Goal: Book appointment/travel/reservation

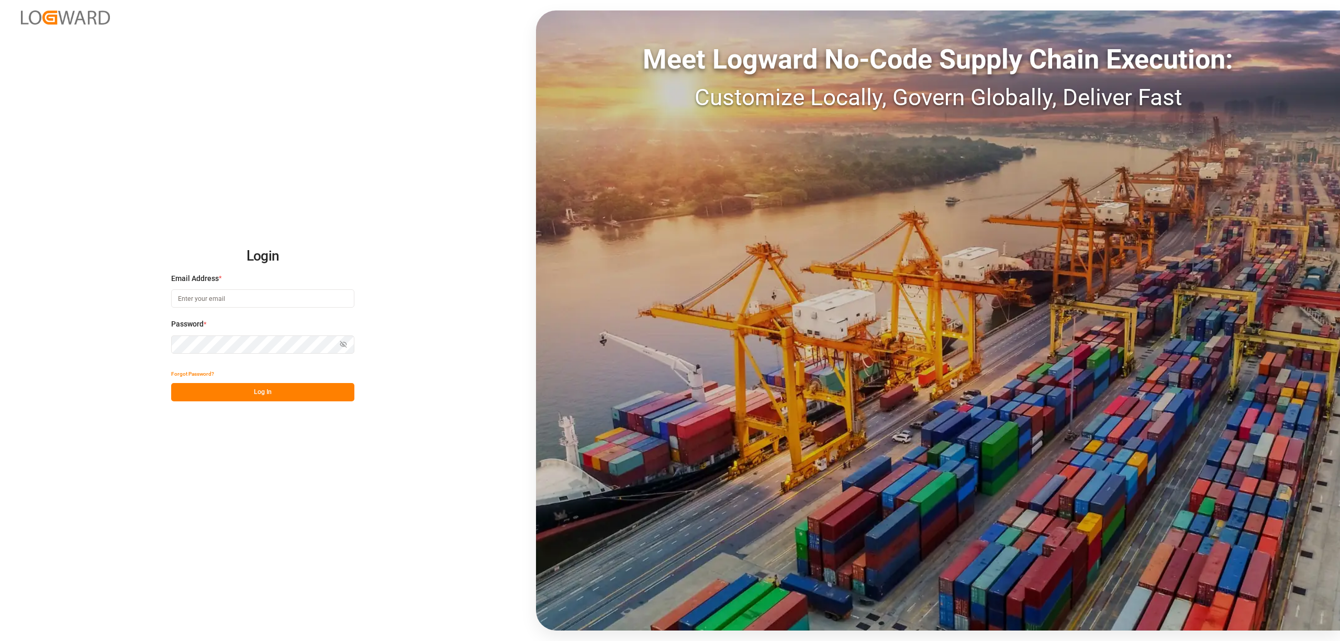
click at [238, 294] on input at bounding box center [262, 298] width 183 height 18
type input "[EMAIL_ADDRESS][PERSON_NAME][DOMAIN_NAME]"
click at [300, 399] on button "Log In" at bounding box center [262, 392] width 183 height 18
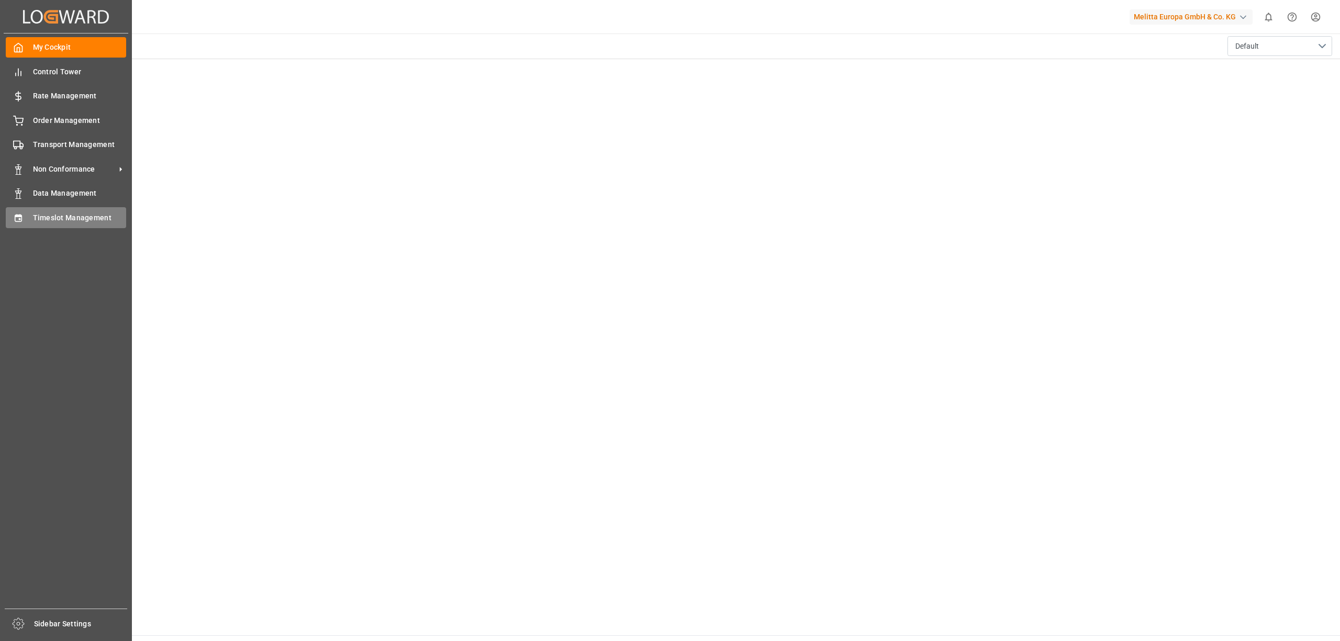
click at [37, 220] on span "Timeslot Management" at bounding box center [80, 217] width 94 height 11
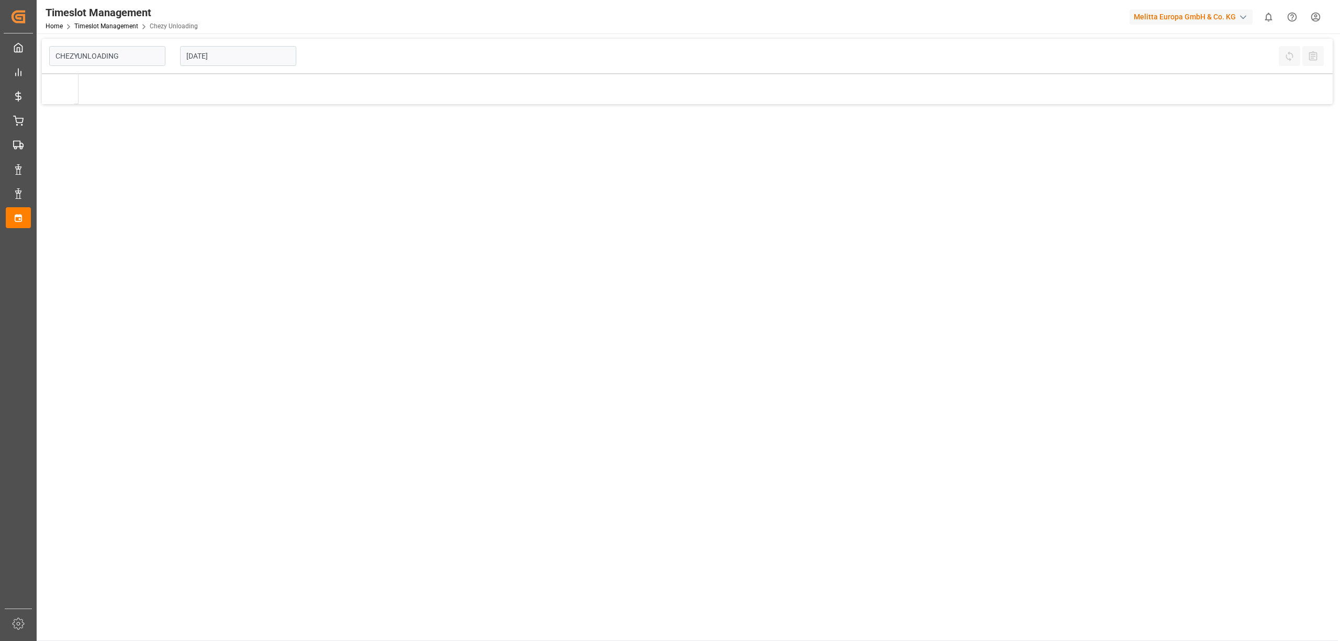
type input "Chezy Unloading"
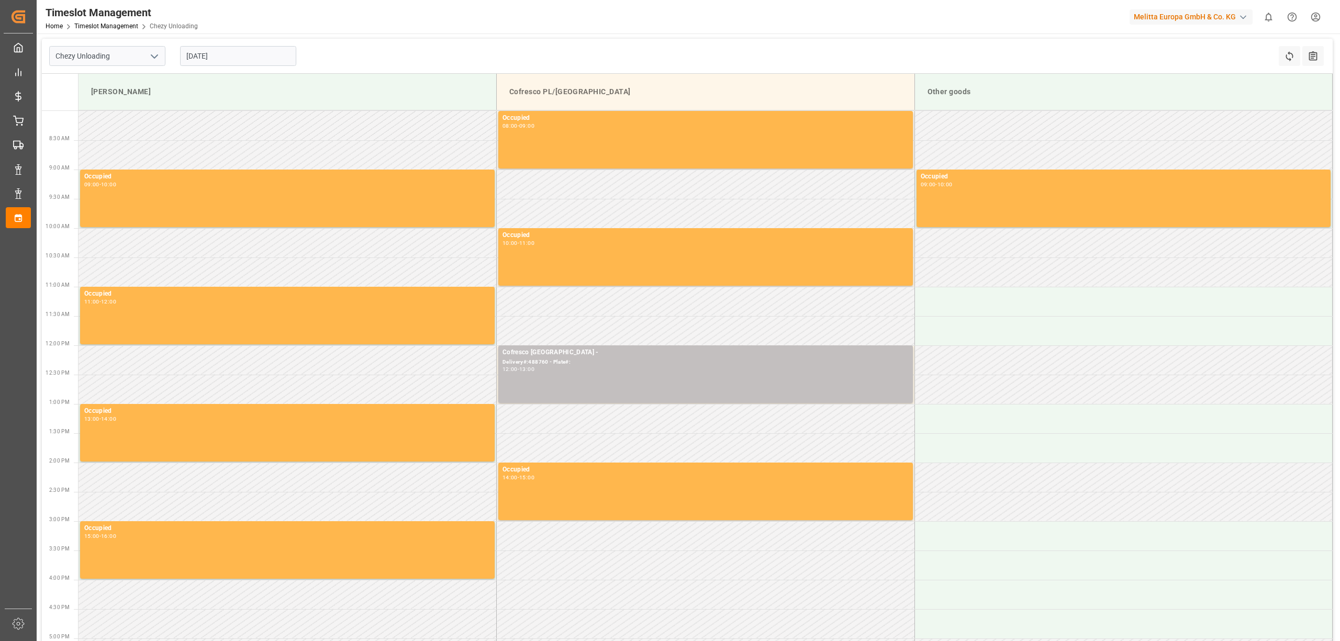
click at [260, 57] on input "[DATE]" at bounding box center [238, 56] width 116 height 20
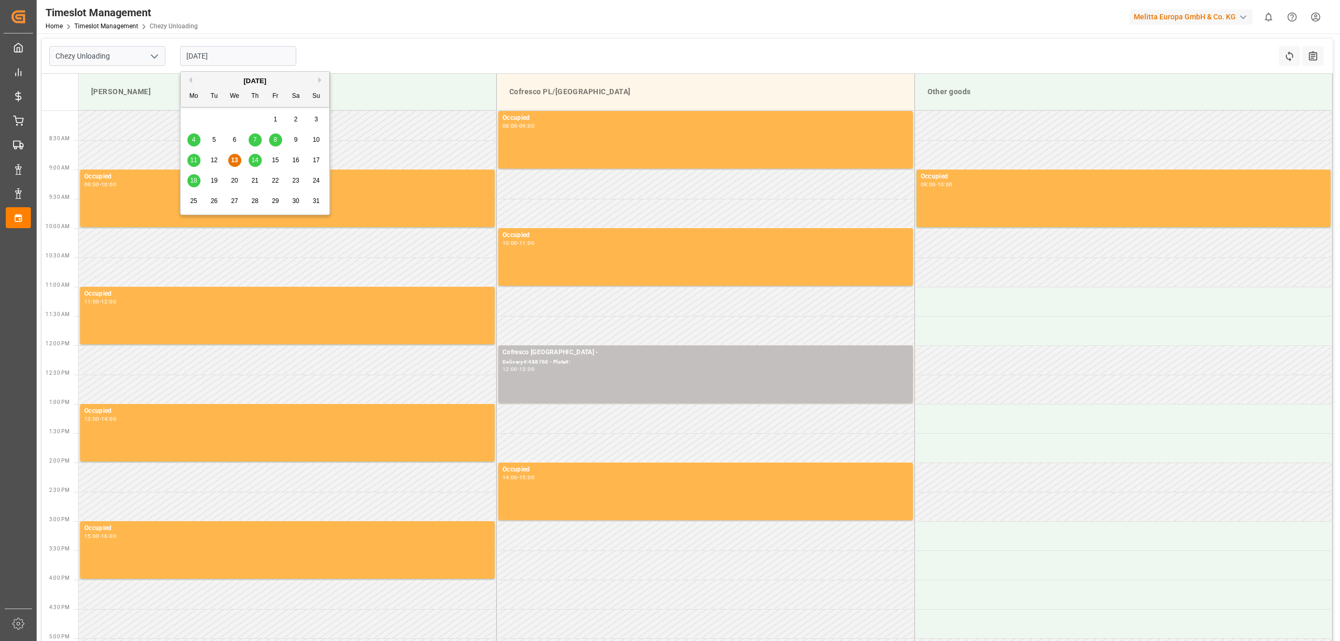
click at [195, 178] on span "18" at bounding box center [193, 180] width 7 height 7
type input "[DATE]"
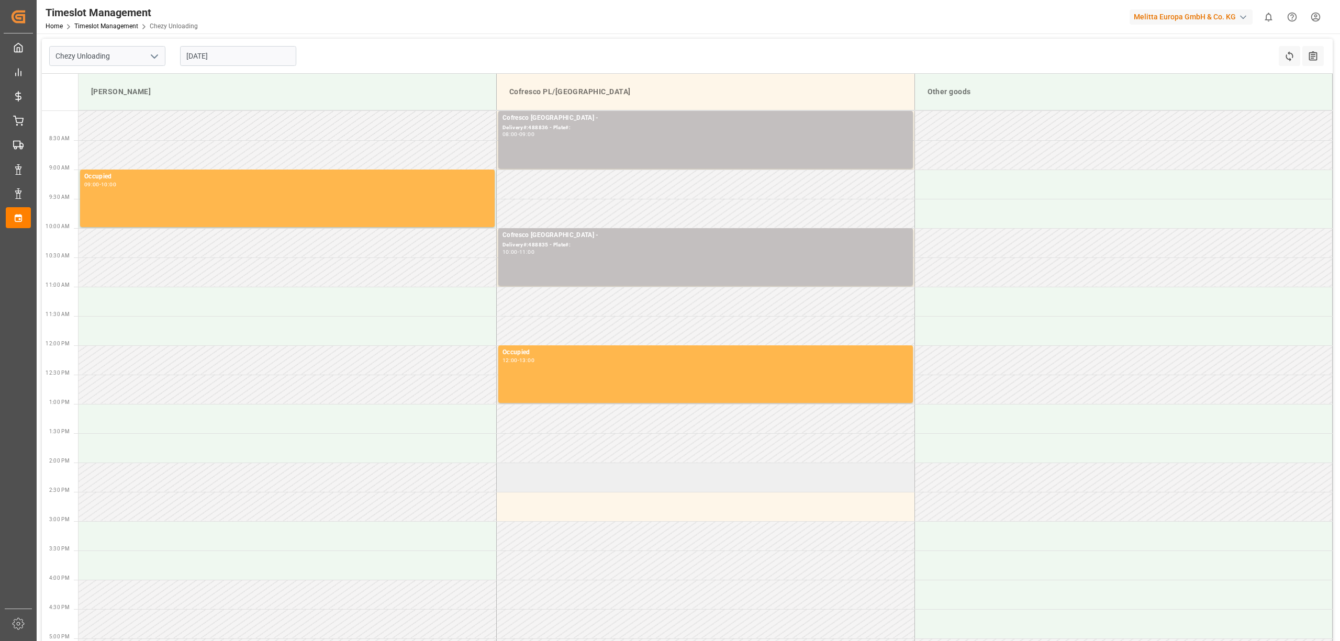
click at [601, 477] on td at bounding box center [706, 477] width 418 height 29
click at [1078, 565] on button "Cancel" at bounding box center [1071, 568] width 73 height 20
click at [545, 480] on td at bounding box center [706, 477] width 418 height 29
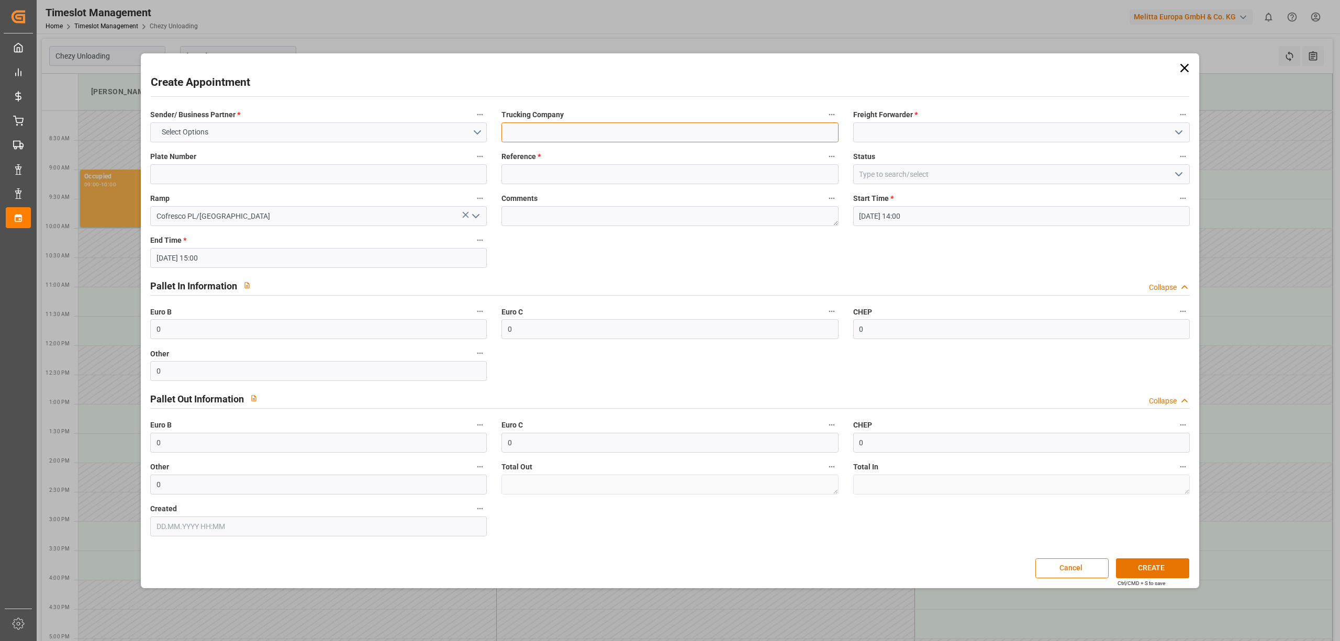
click at [566, 124] on input at bounding box center [669, 132] width 336 height 20
click at [533, 165] on input at bounding box center [669, 174] width 336 height 20
type input "488760"
click at [972, 135] on input at bounding box center [1021, 132] width 336 height 20
click at [953, 158] on div "[PERSON_NAME]" at bounding box center [1020, 156] width 335 height 24
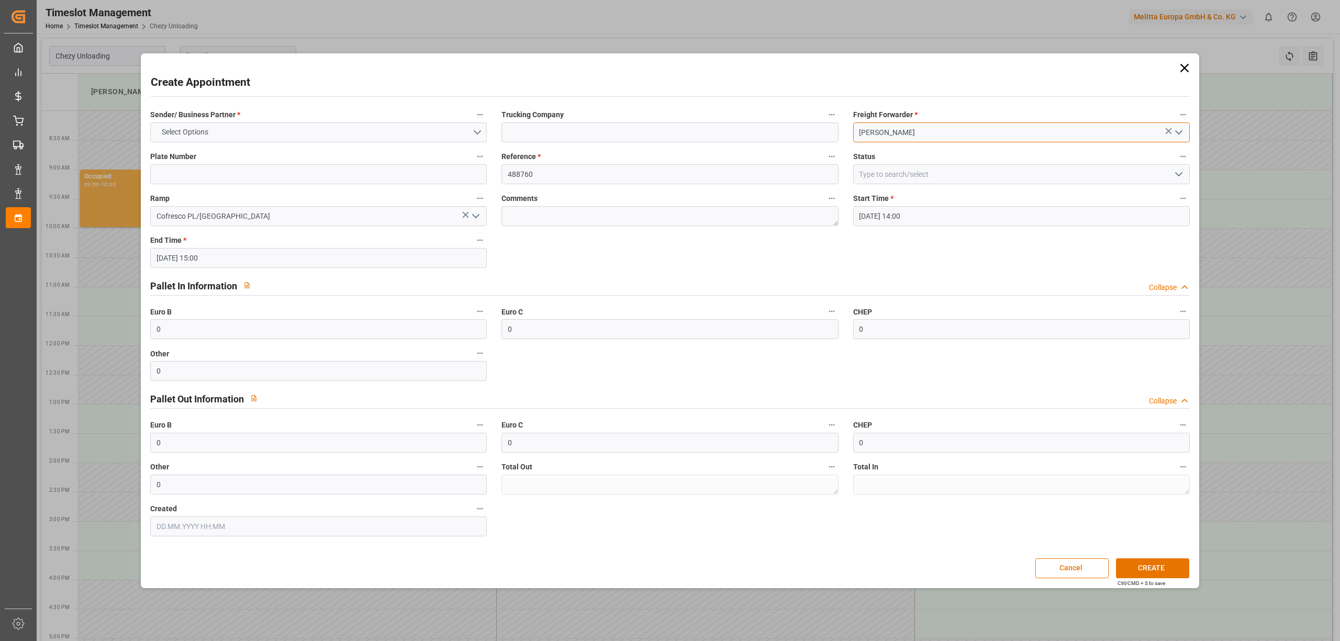
type input "[PERSON_NAME]"
click at [299, 137] on button "Select Options" at bounding box center [318, 132] width 336 height 20
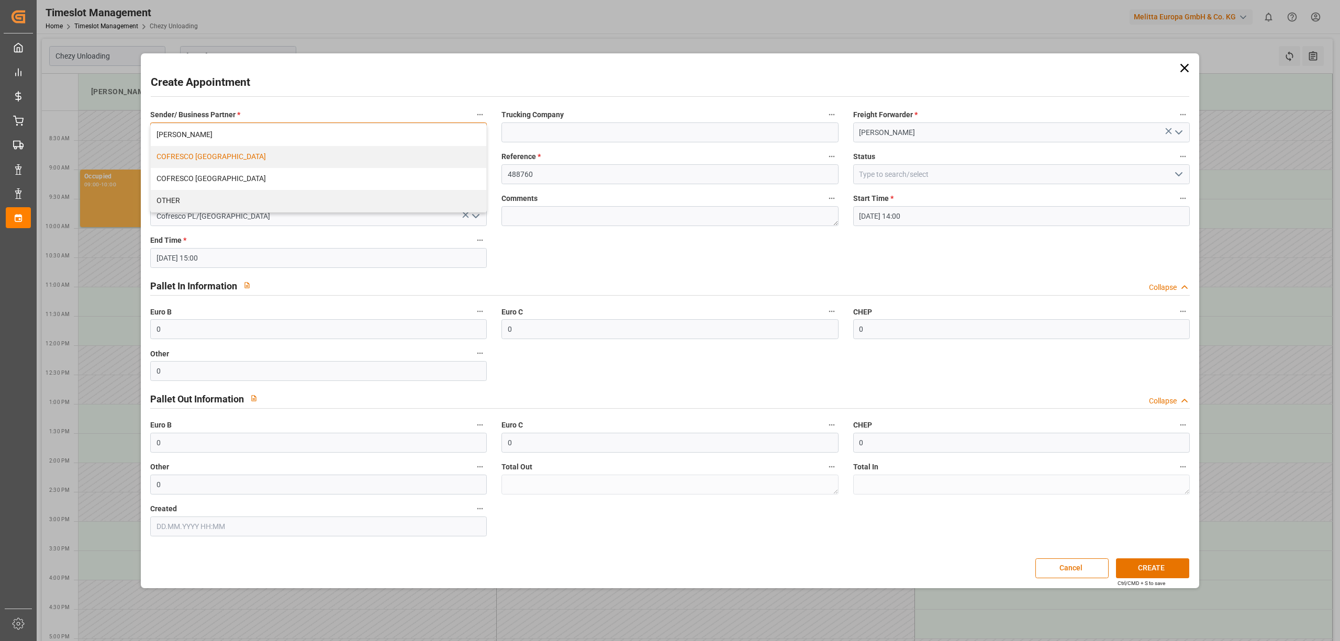
click at [254, 166] on div "COFRESCO [GEOGRAPHIC_DATA]" at bounding box center [318, 157] width 335 height 22
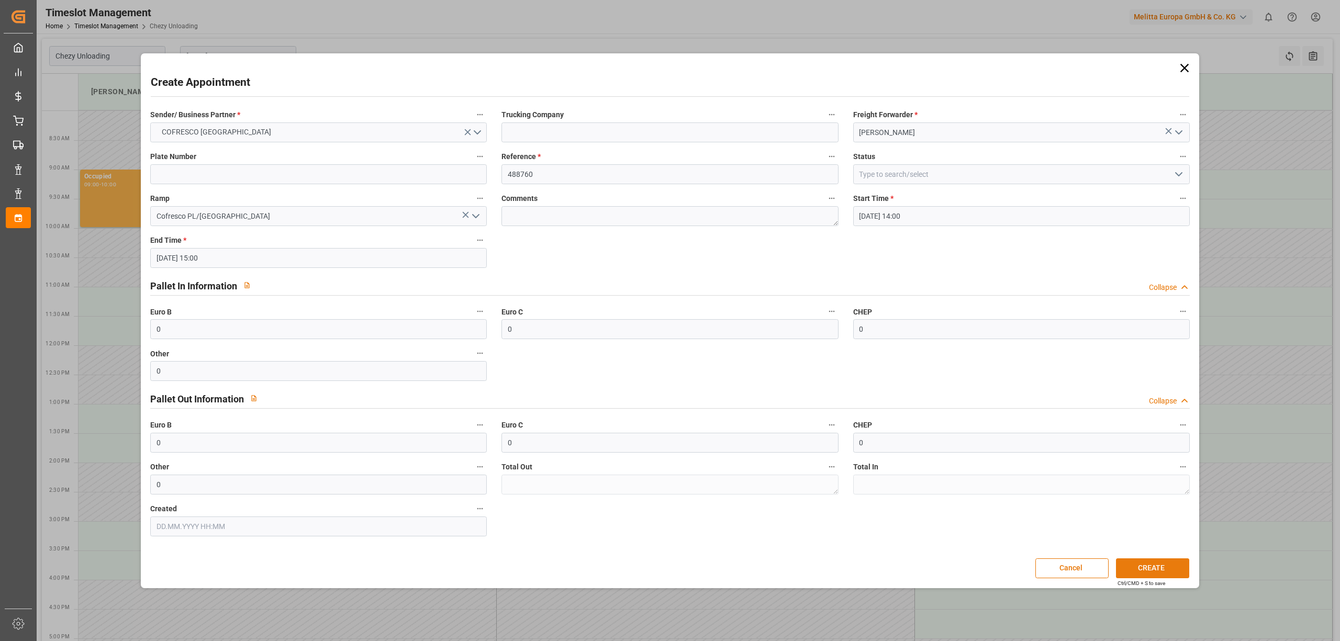
drag, startPoint x: 1157, startPoint y: 567, endPoint x: 1104, endPoint y: 471, distance: 110.1
click at [1156, 567] on button "CREATE" at bounding box center [1152, 568] width 73 height 20
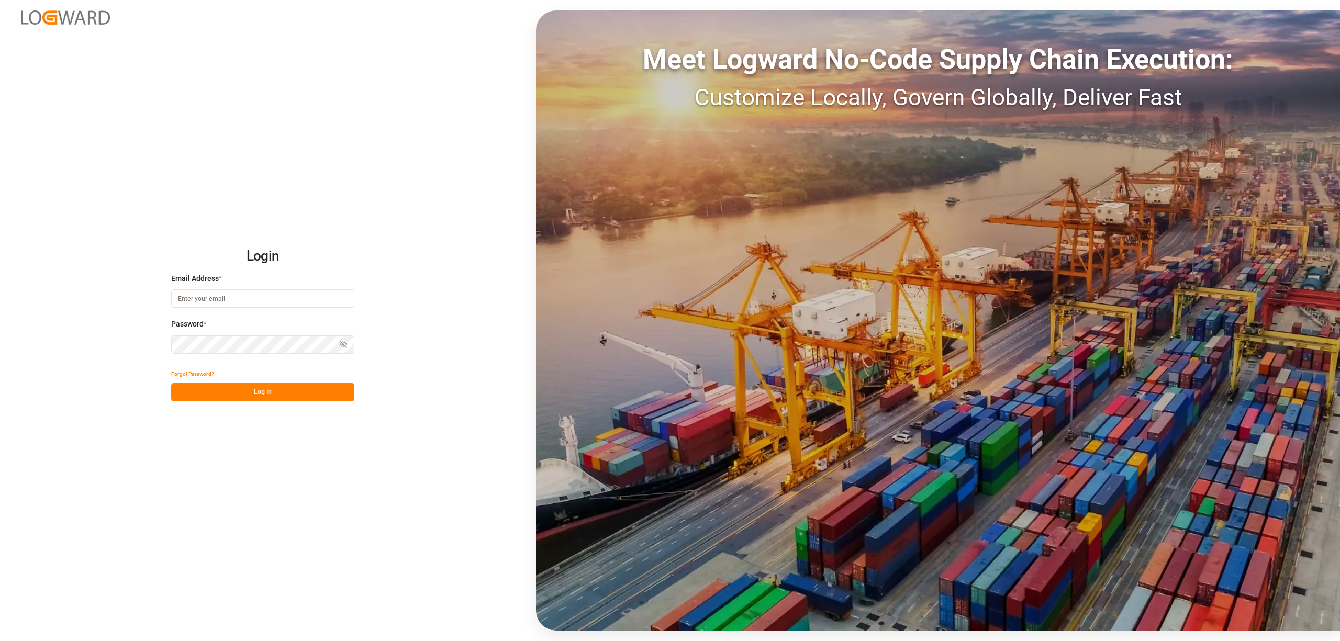
click at [233, 290] on input at bounding box center [262, 298] width 183 height 18
click at [235, 296] on input at bounding box center [262, 298] width 183 height 18
type input "[EMAIL_ADDRESS][PERSON_NAME][DOMAIN_NAME]"
click at [300, 398] on button "Log In" at bounding box center [262, 392] width 183 height 18
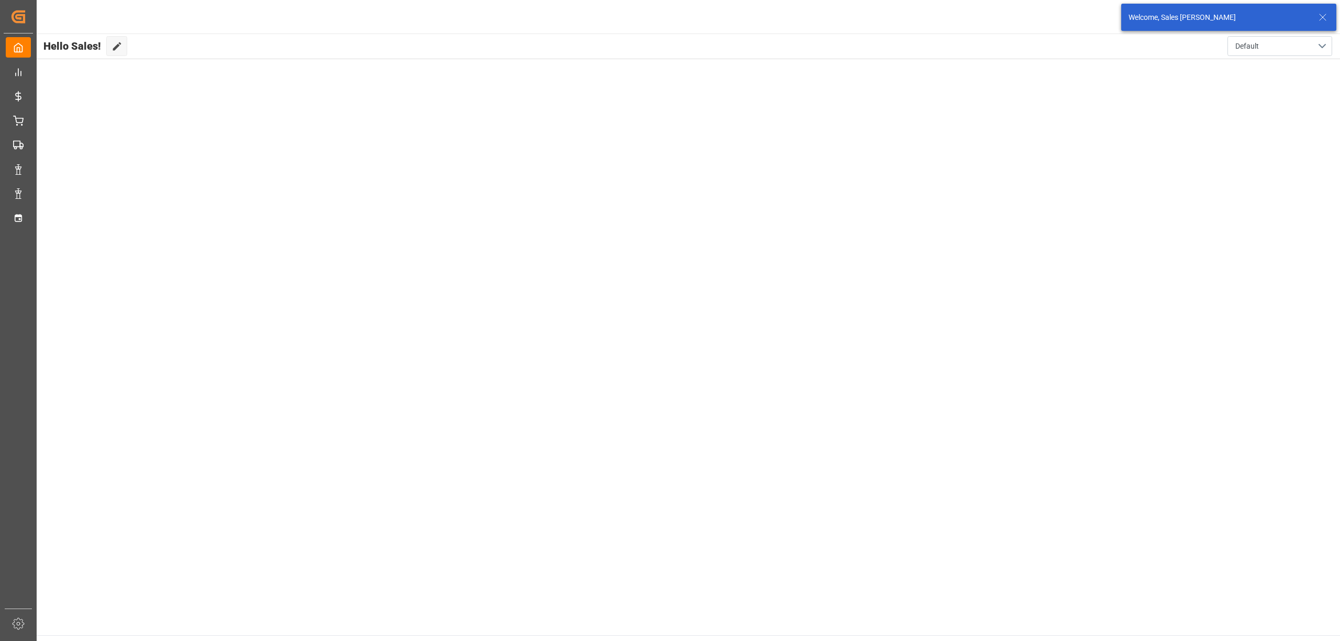
click at [1322, 15] on icon at bounding box center [1322, 17] width 13 height 13
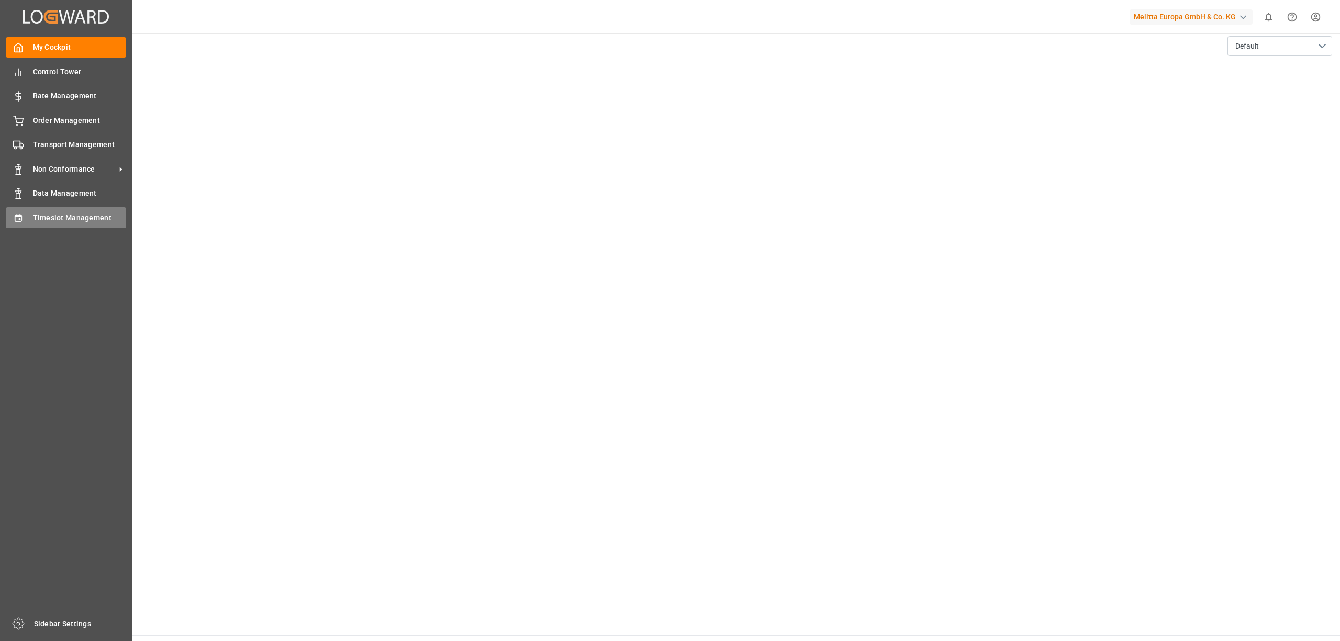
click at [38, 213] on span "Timeslot Management" at bounding box center [80, 217] width 94 height 11
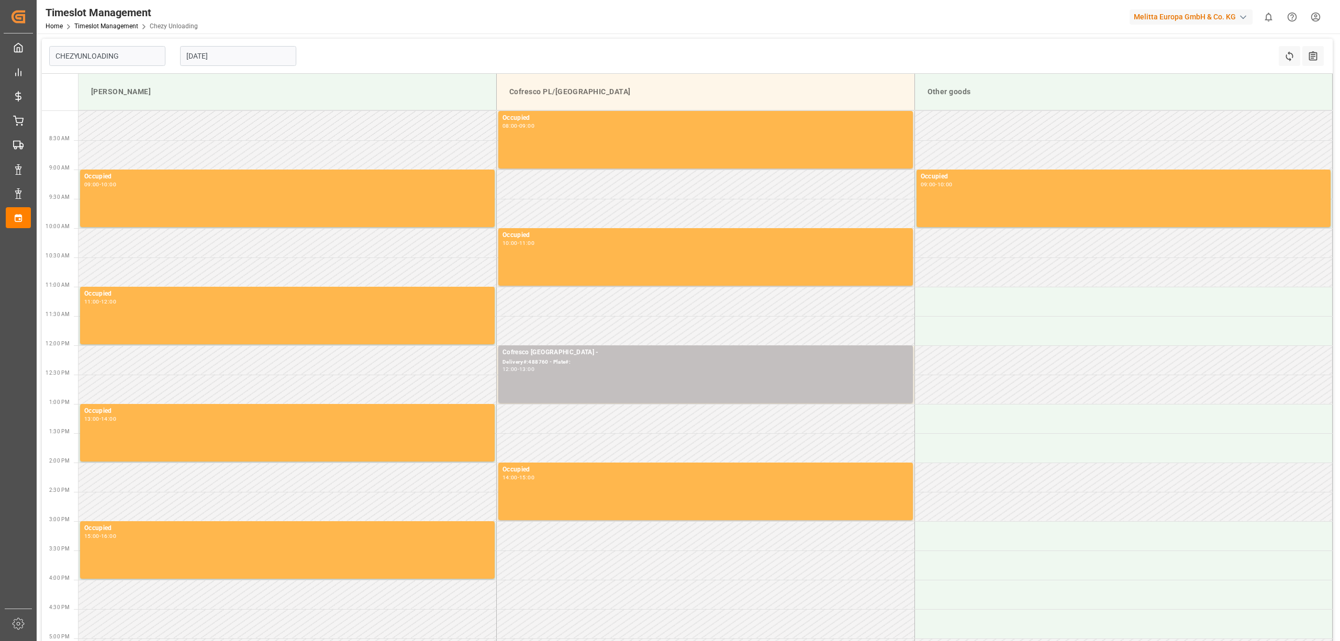
type input "Chezy Unloading"
click at [264, 53] on input "[DATE]" at bounding box center [238, 56] width 116 height 20
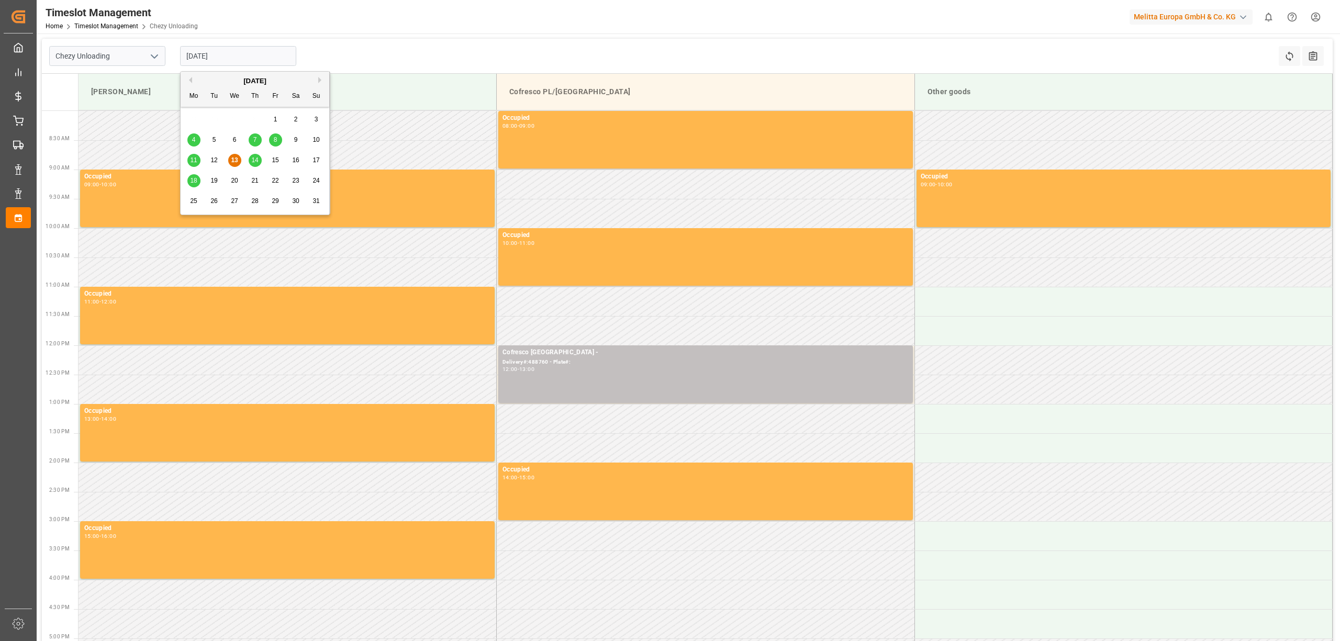
click at [195, 182] on span "18" at bounding box center [193, 180] width 7 height 7
type input "[DATE]"
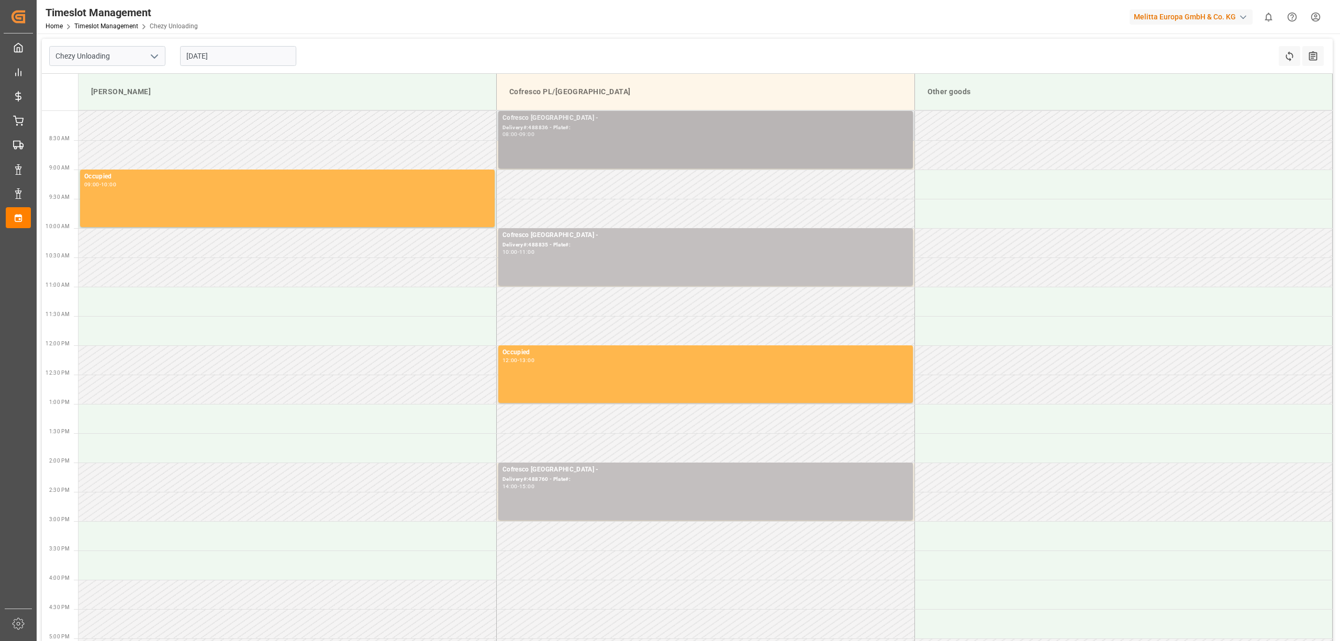
click at [608, 151] on div "Cofresco [GEOGRAPHIC_DATA] - Delivery#:488836 - Plate#: 08:00 - 09:00" at bounding box center [705, 139] width 406 height 53
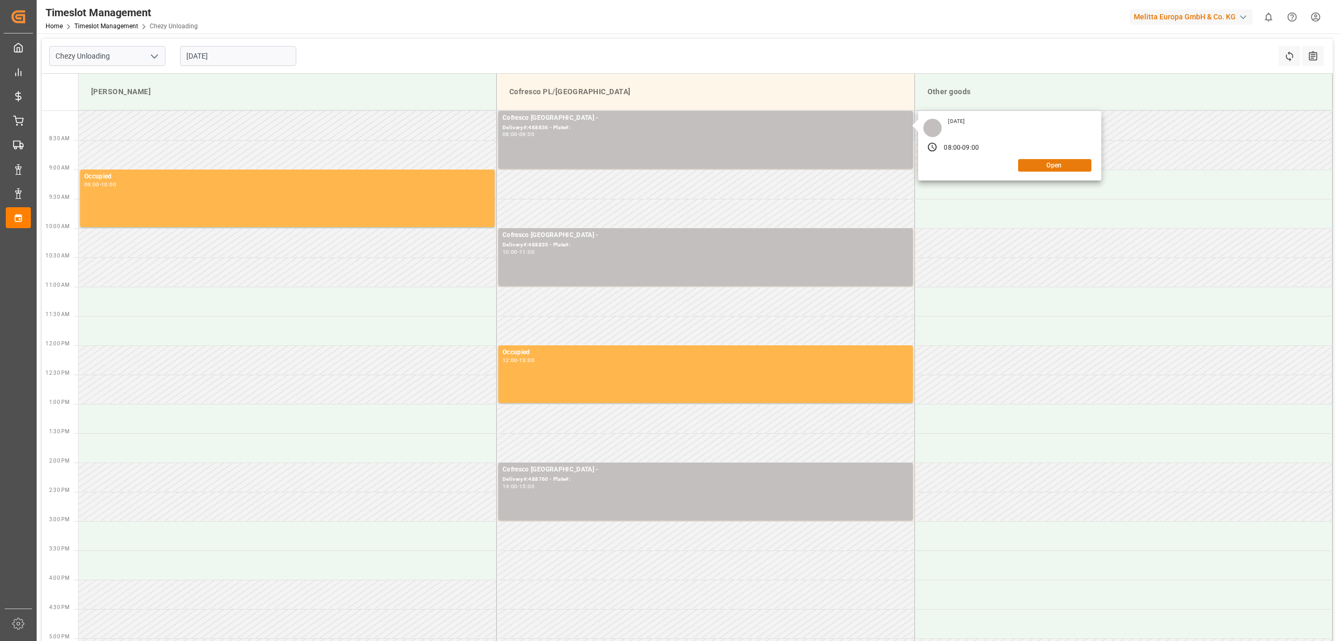
click at [1056, 171] on button "Open" at bounding box center [1054, 165] width 73 height 13
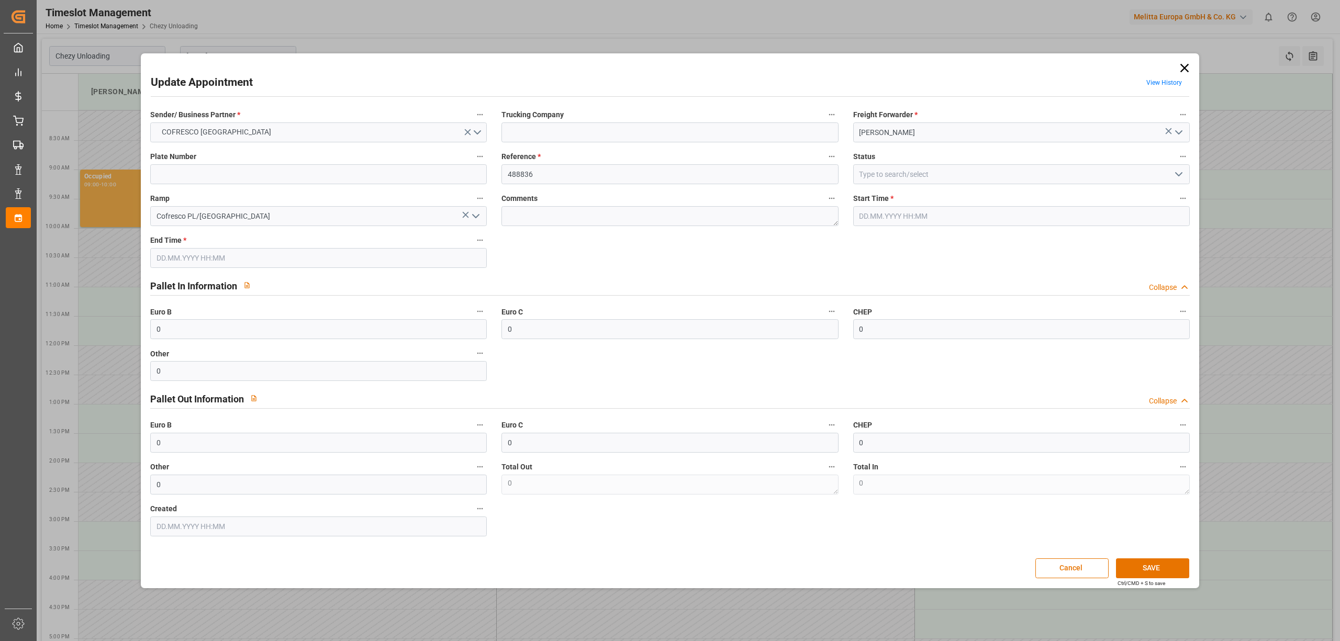
type input "[DATE] 08:00"
type input "[DATE] 09:00"
type input "[DATE] 14:54"
drag, startPoint x: 652, startPoint y: 170, endPoint x: 373, endPoint y: 166, distance: 279.4
click at [373, 166] on div "Sender/ Business Partner * COFRESCO POLAND Trucking Company Freight Forwarder *…" at bounding box center [669, 322] width 1053 height 436
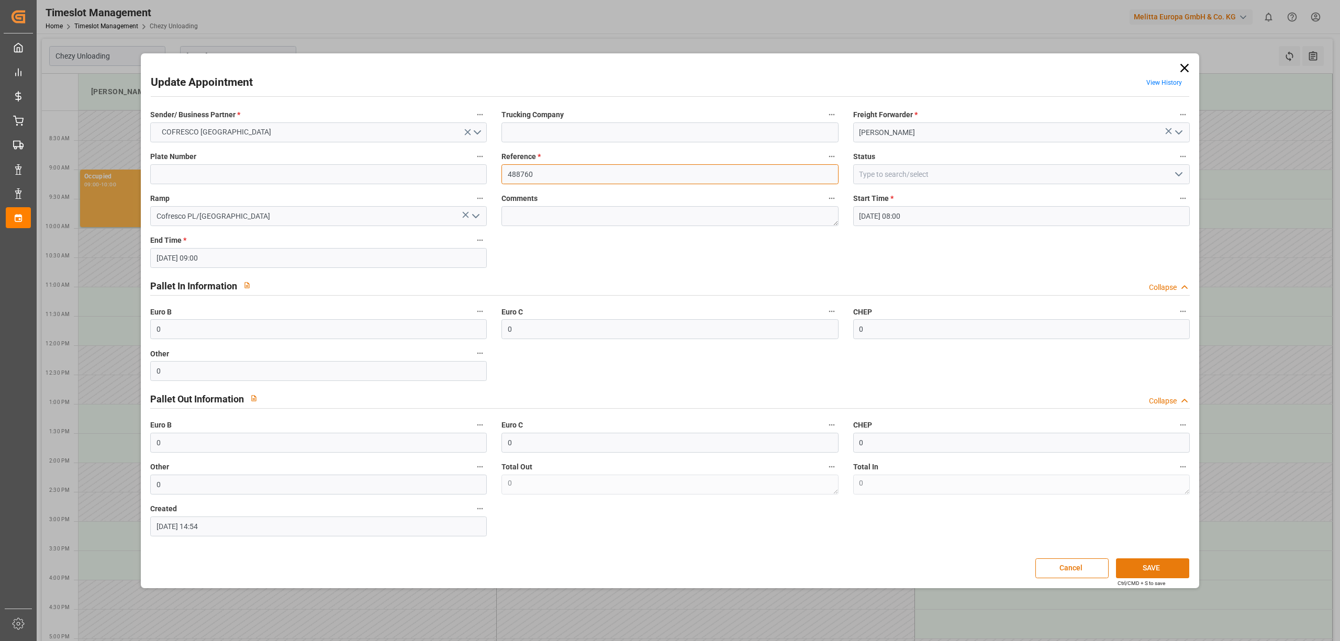
type input "488760"
click at [1166, 564] on button "SAVE" at bounding box center [1152, 568] width 73 height 20
